Goal: Task Accomplishment & Management: Complete application form

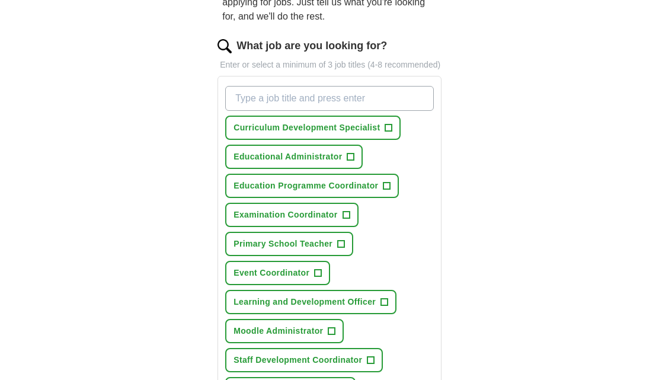
scroll to position [137, 0]
click at [343, 165] on button "Educational Administrator +" at bounding box center [293, 158] width 137 height 24
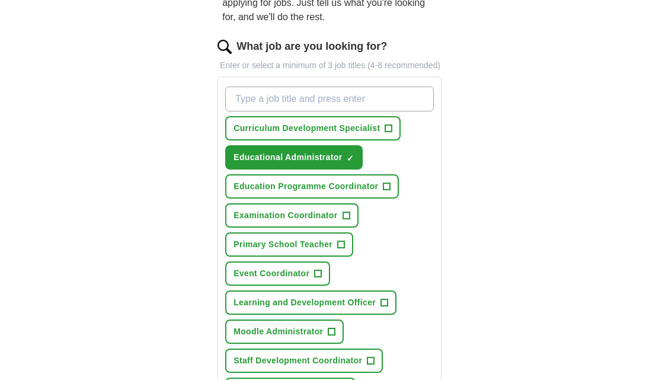
click at [384, 140] on button "Curriculum Development Specialist +" at bounding box center [312, 128] width 175 height 24
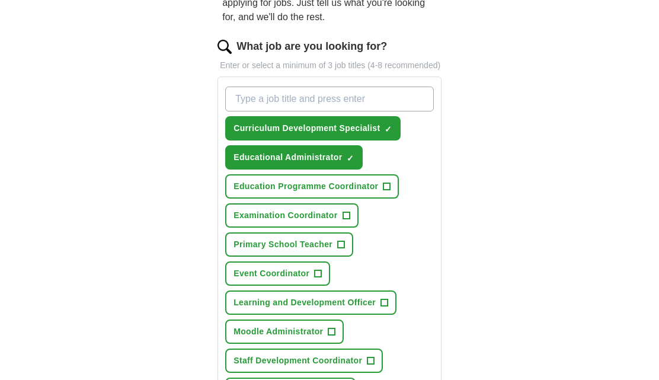
click at [377, 193] on span "Education Programme Coordinator" at bounding box center [305, 186] width 145 height 12
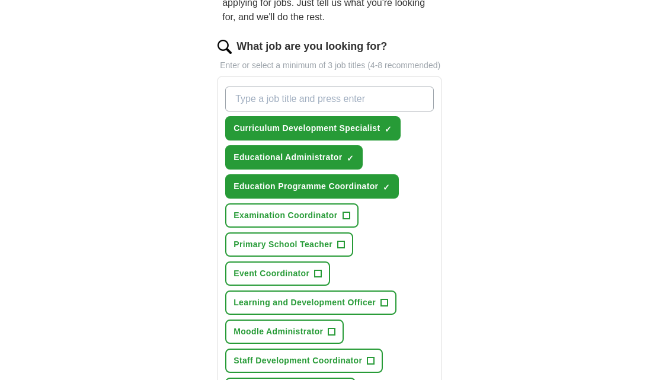
click at [347, 220] on span "+" at bounding box center [345, 215] width 7 height 9
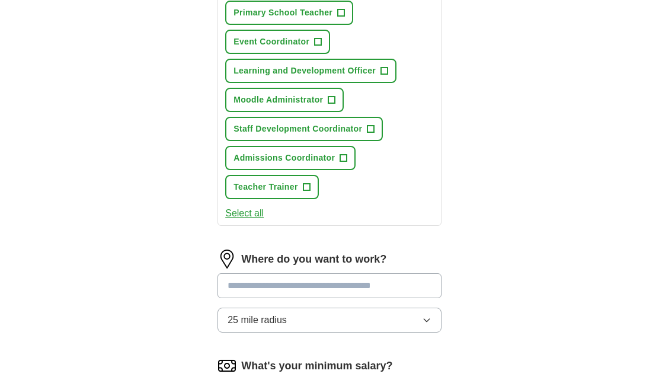
scroll to position [368, 0]
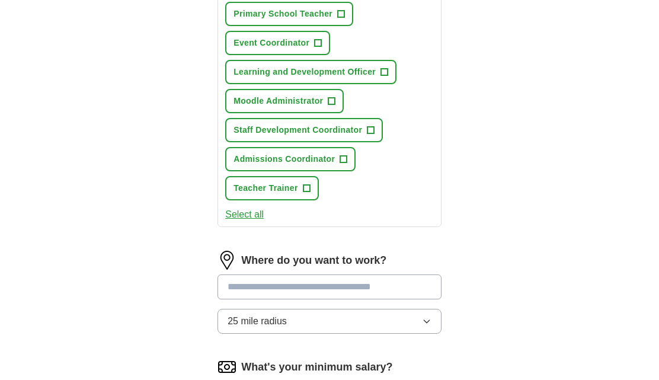
click at [408, 334] on button "25 mile radius" at bounding box center [329, 321] width 224 height 25
click at [405, 293] on input at bounding box center [329, 286] width 224 height 25
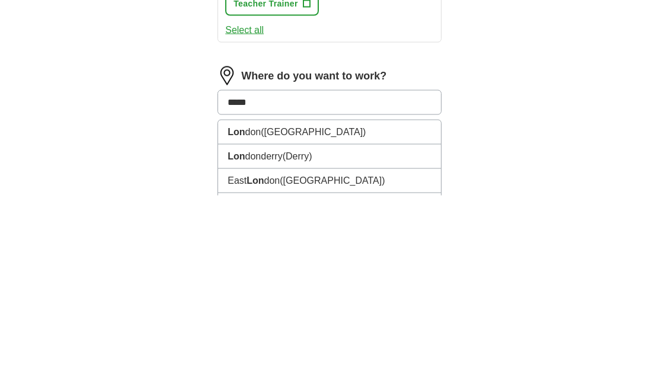
type input "******"
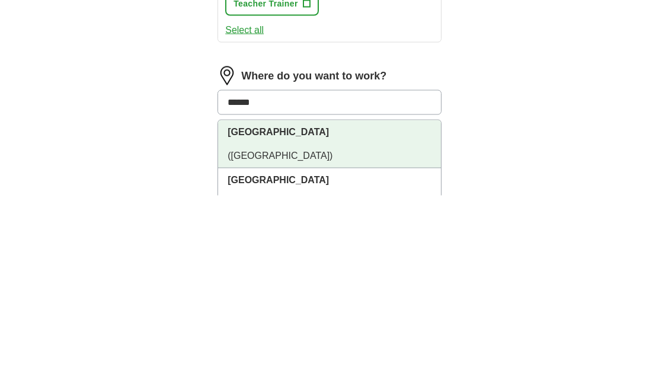
click at [398, 305] on li "[GEOGRAPHIC_DATA] ([GEOGRAPHIC_DATA])" at bounding box center [329, 329] width 223 height 48
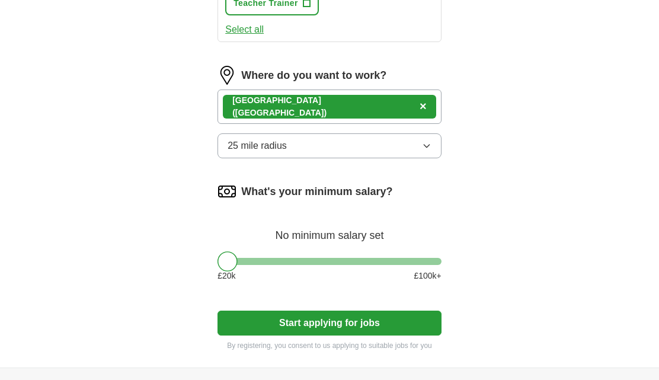
scroll to position [553, 0]
click at [414, 158] on button "25 mile radius" at bounding box center [329, 145] width 224 height 25
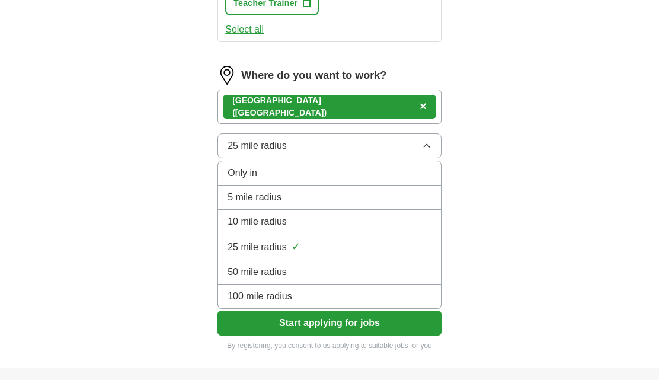
click at [382, 204] on div "5 mile radius" at bounding box center [329, 197] width 204 height 14
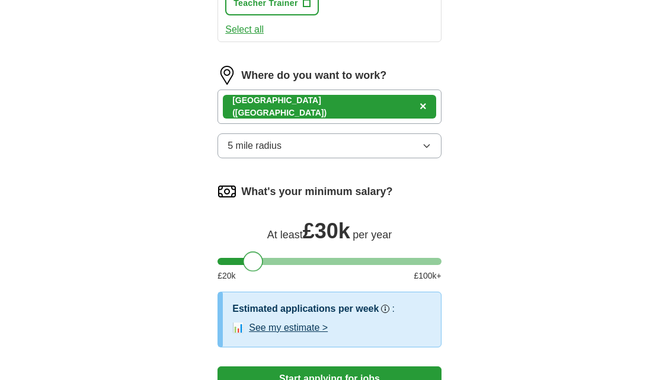
click at [309, 335] on button "See my estimate >" at bounding box center [288, 328] width 79 height 14
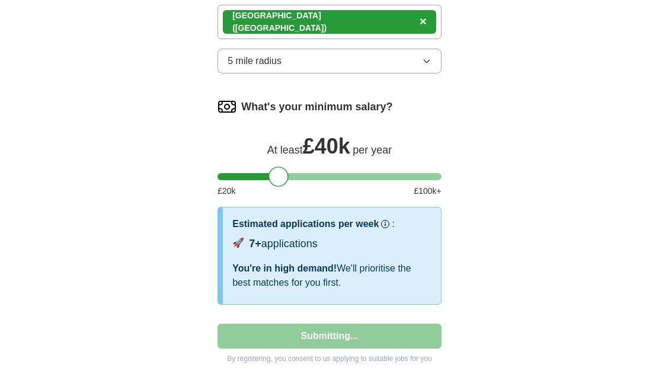
select select "**"
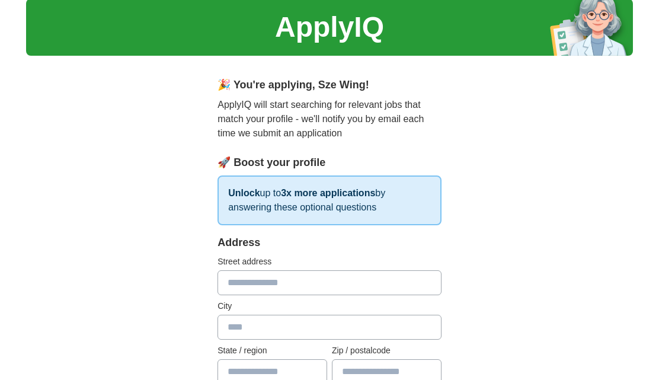
scroll to position [0, 0]
